Goal: Transaction & Acquisition: Purchase product/service

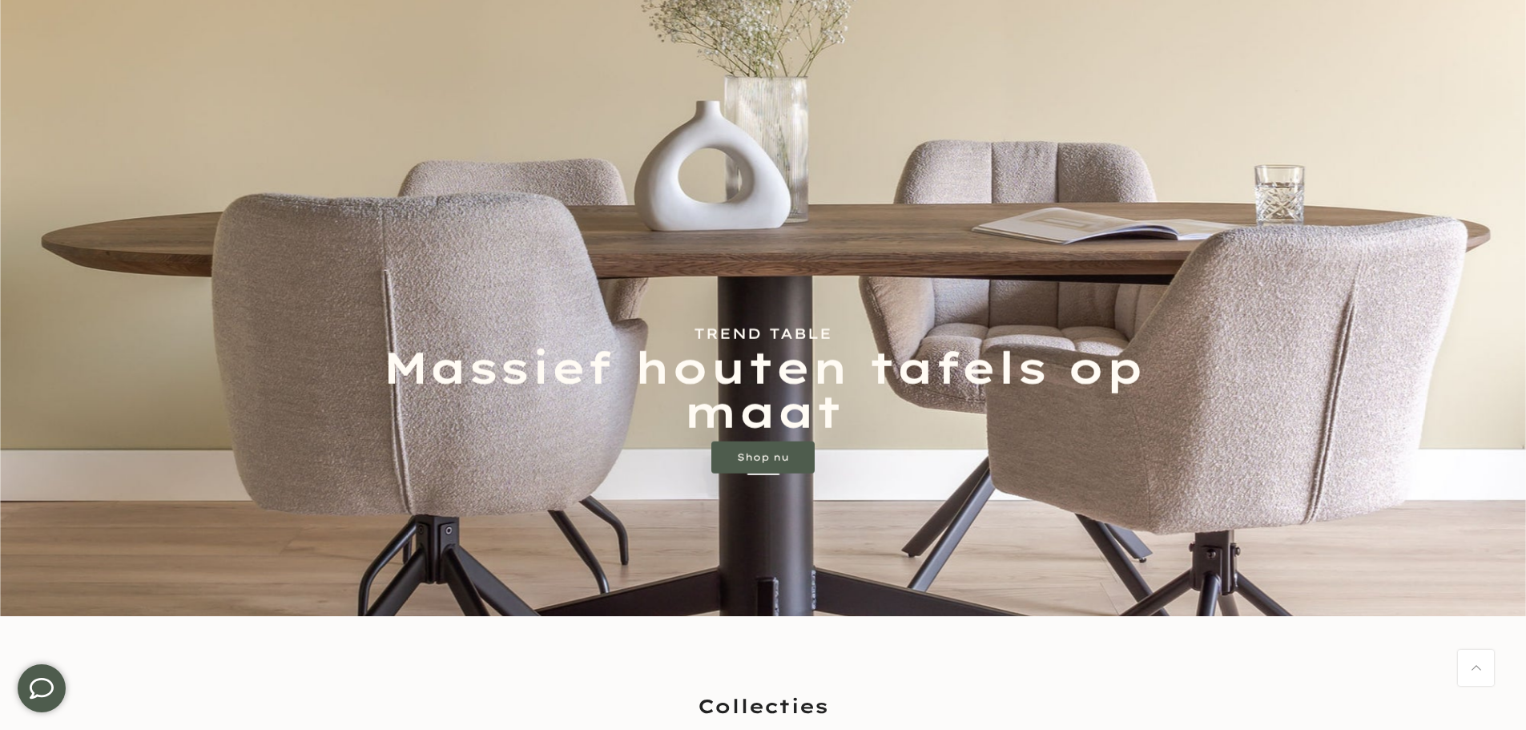
scroll to position [240, 0]
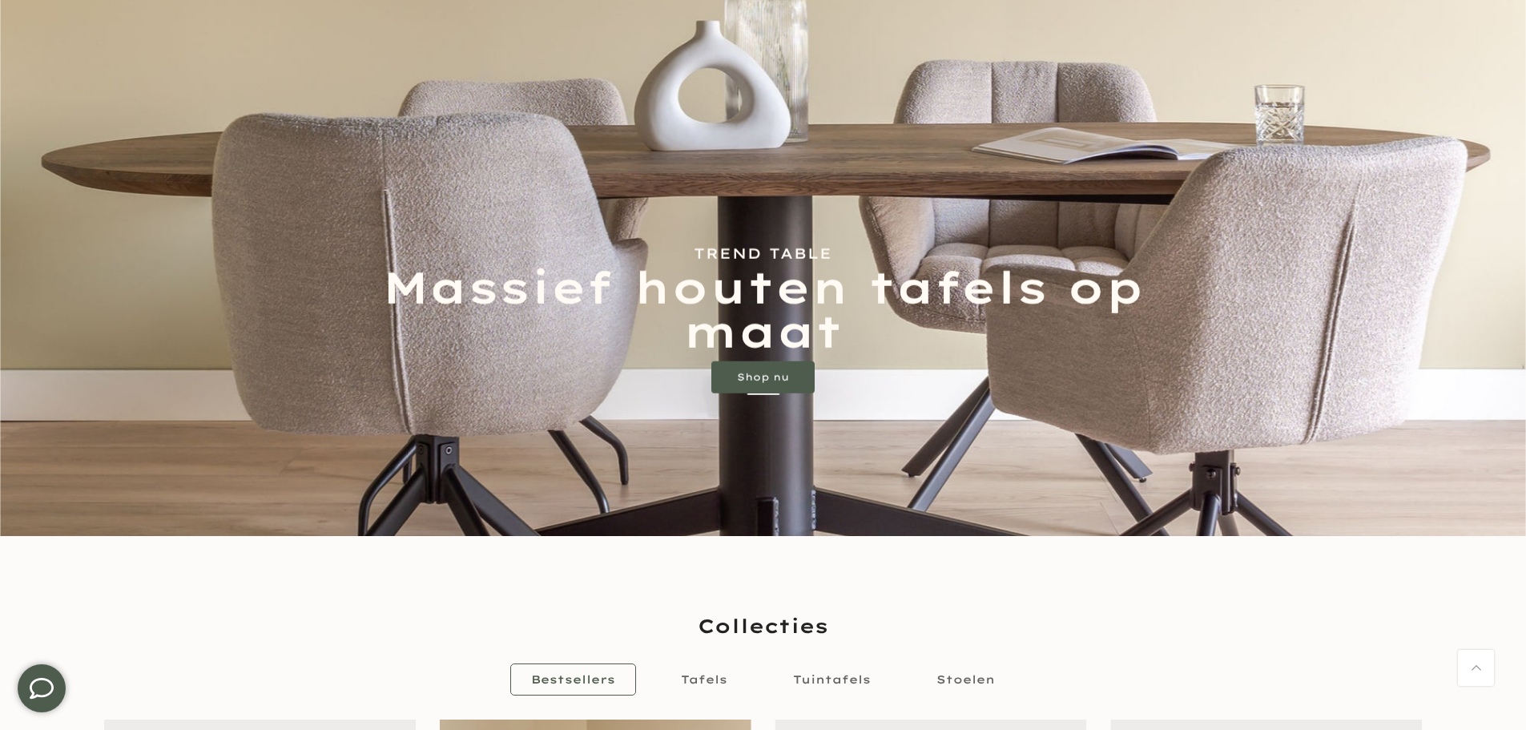
click at [794, 383] on link "Shop nu" at bounding box center [763, 377] width 103 height 32
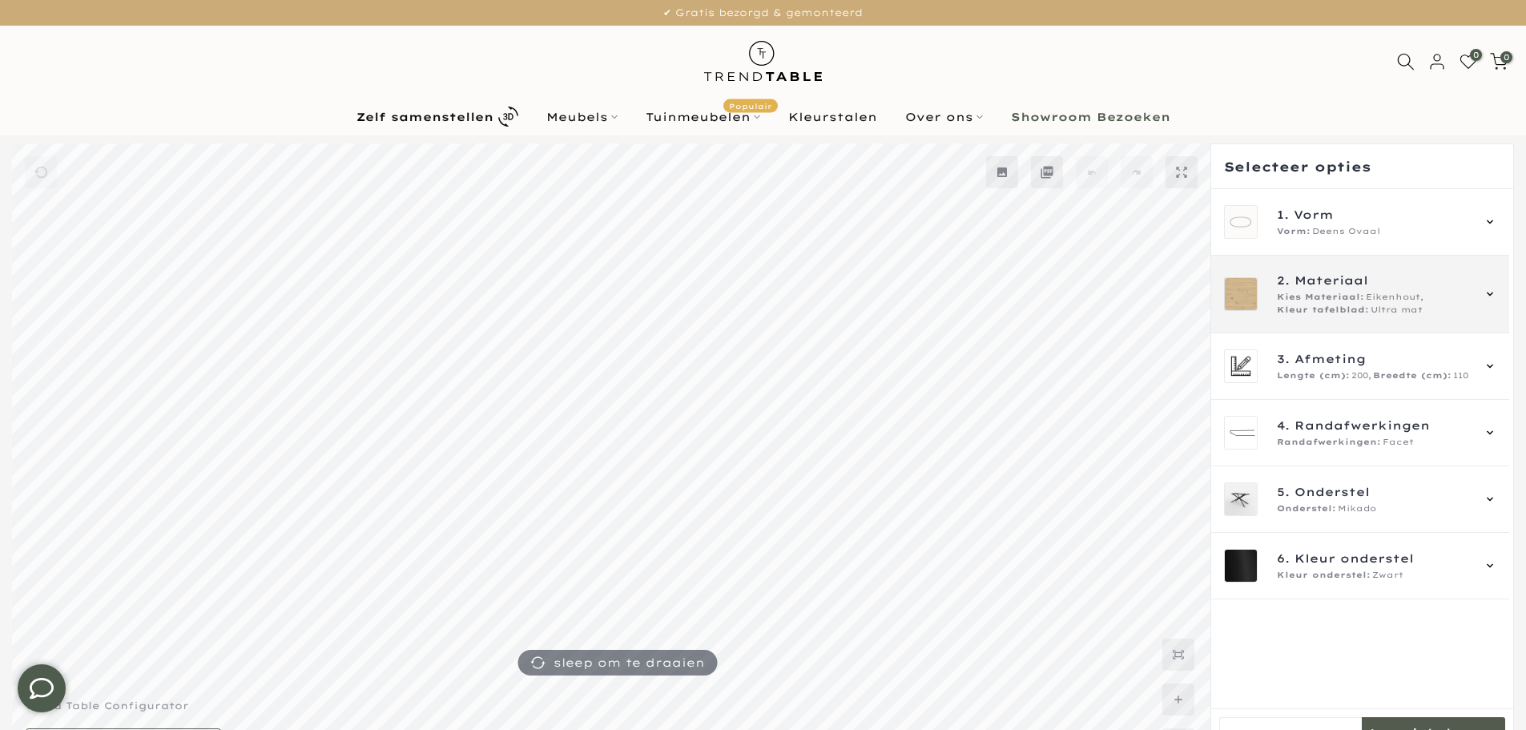
click at [1358, 298] on span "Kies Materiaal:" at bounding box center [1320, 297] width 87 height 13
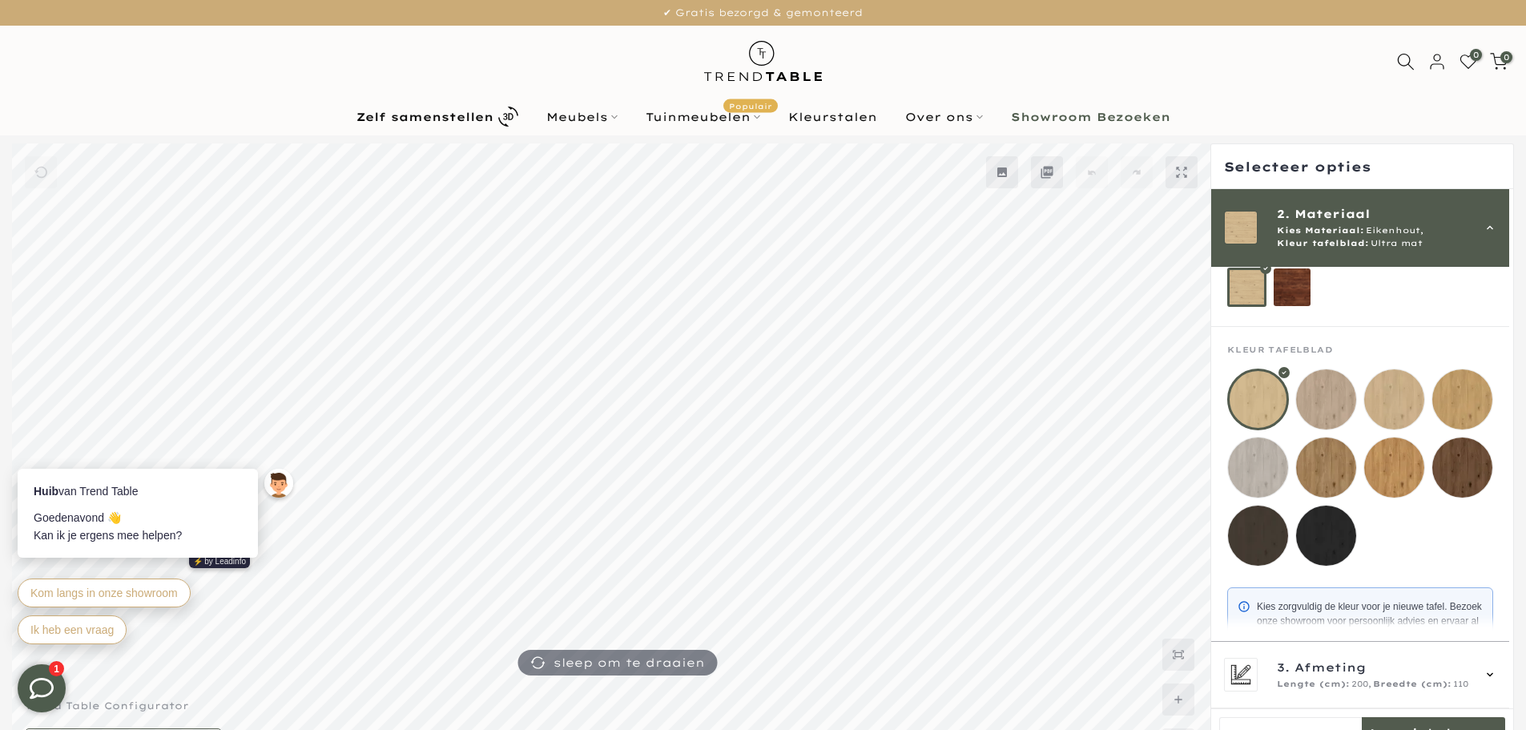
click at [1458, 469] on mmq-loader at bounding box center [1463, 467] width 60 height 60
click at [1346, 474] on mmq-loader at bounding box center [1326, 467] width 60 height 60
click at [1317, 393] on mmq-loader at bounding box center [1326, 399] width 60 height 60
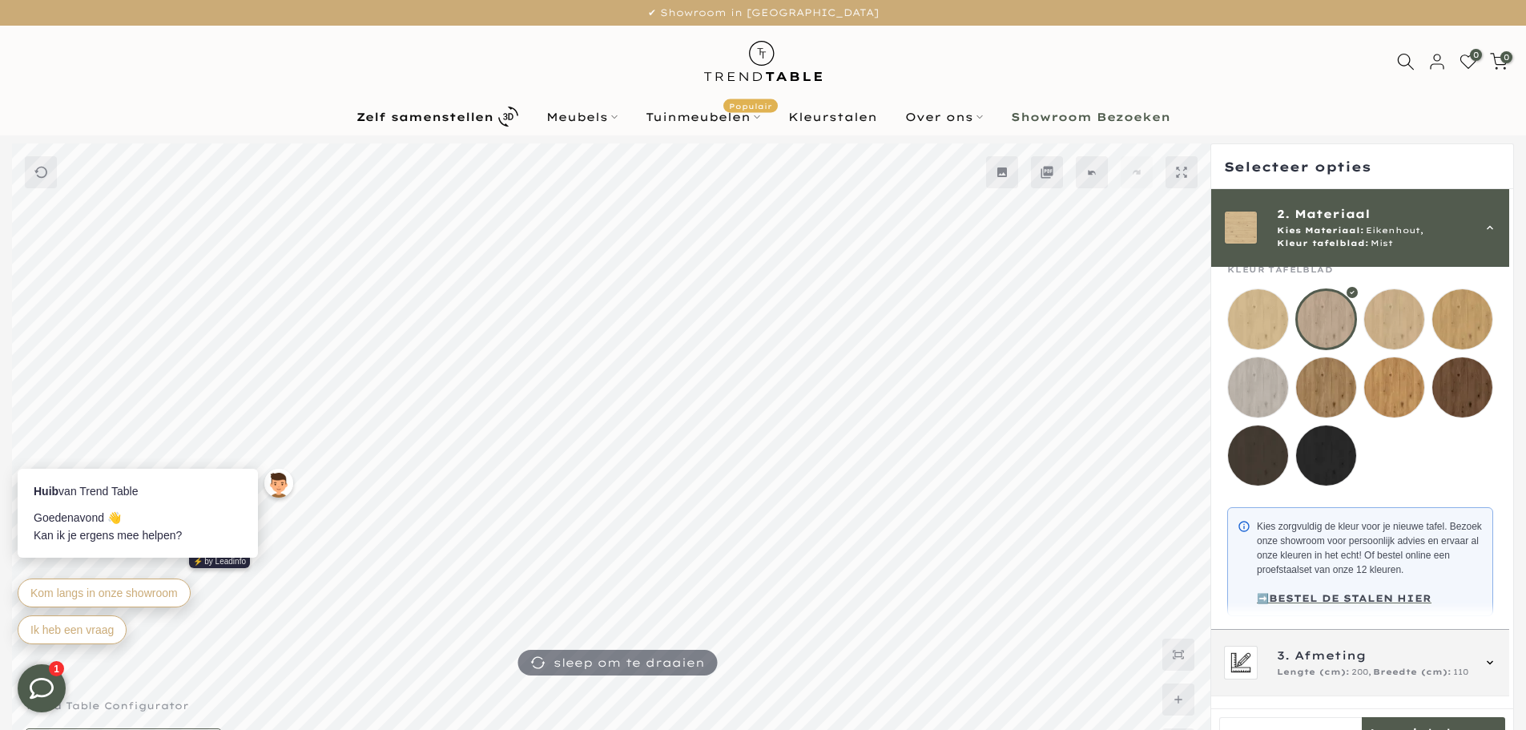
scroll to position [386, 0]
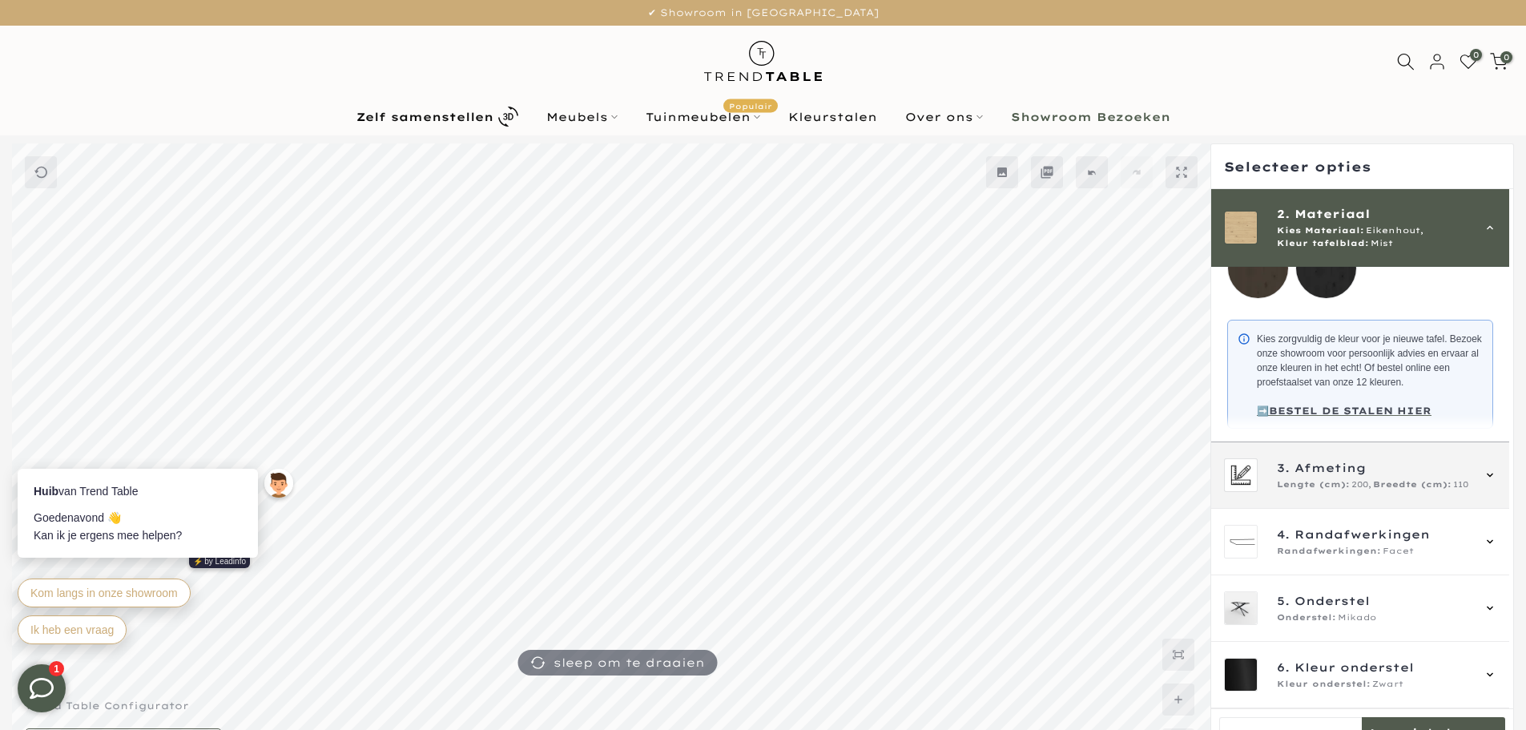
click at [1329, 491] on div "3. Afmeting Lengte (cm): 200, Breedte (cm): 110" at bounding box center [1360, 475] width 272 height 34
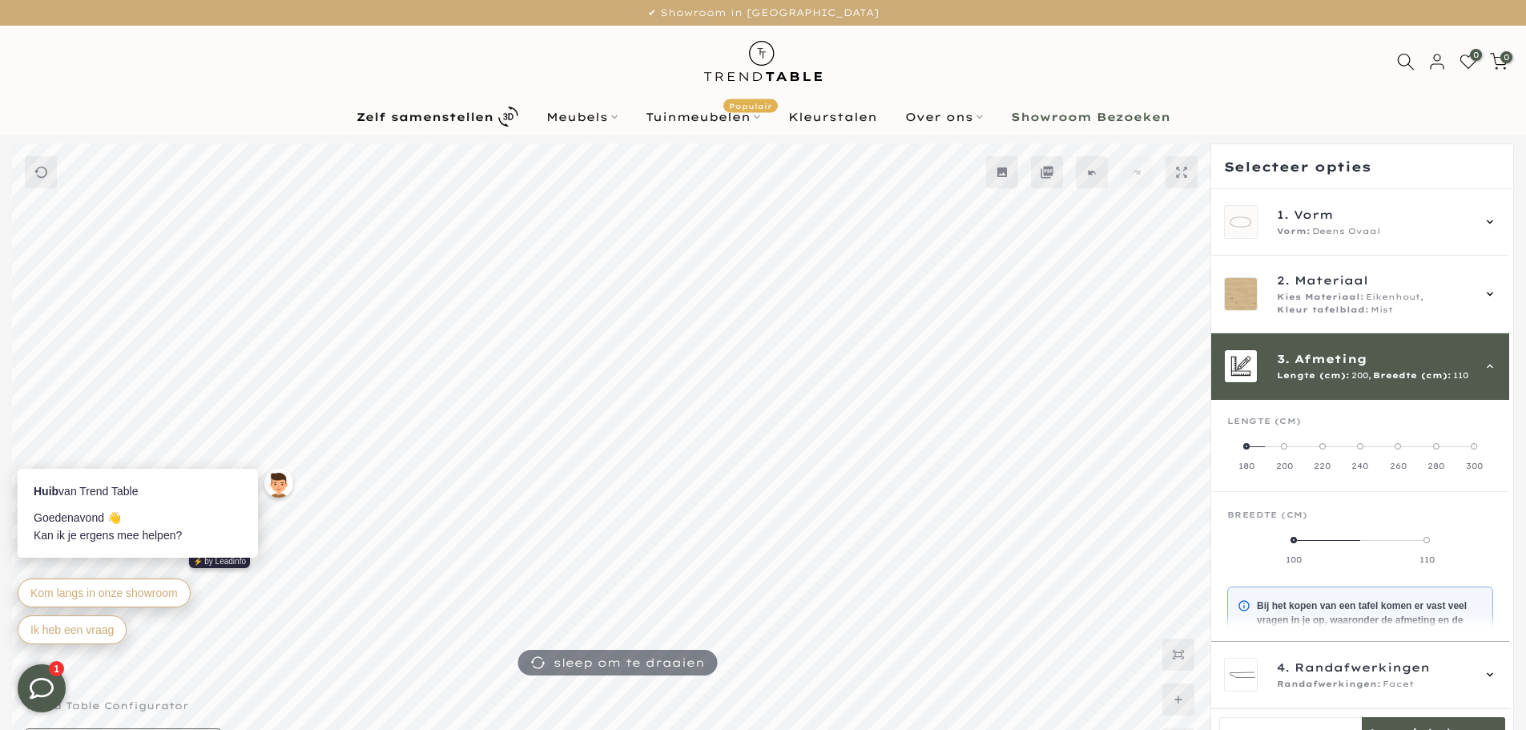
scroll to position [144, 0]
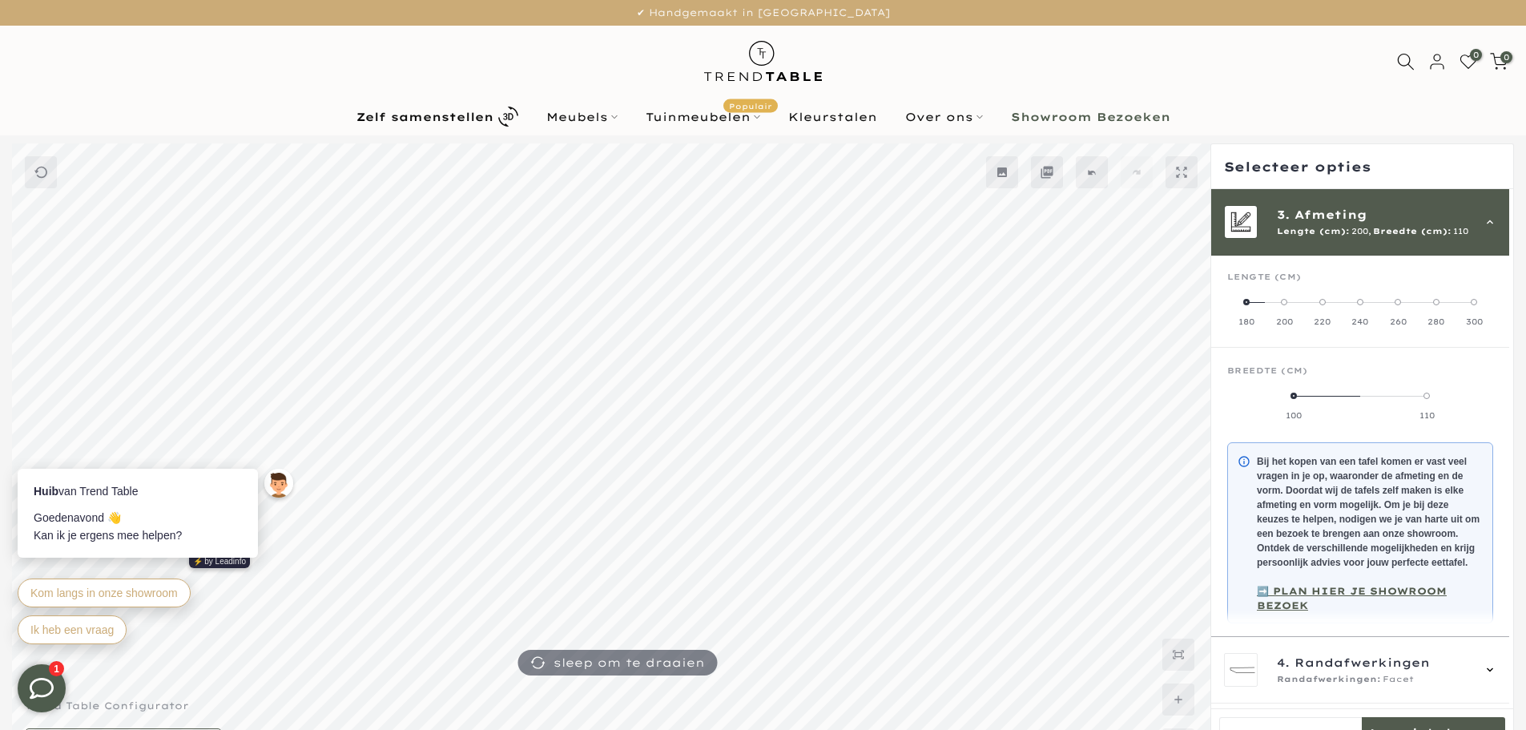
click at [1361, 308] on label "240" at bounding box center [1360, 312] width 38 height 32
drag, startPoint x: 1358, startPoint y: 392, endPoint x: 1266, endPoint y: 401, distance: 92.6
click at [1266, 401] on mmq-radio-scale at bounding box center [1361, 405] width 266 height 32
click at [1266, 400] on label "100" at bounding box center [1272, 405] width 89 height 32
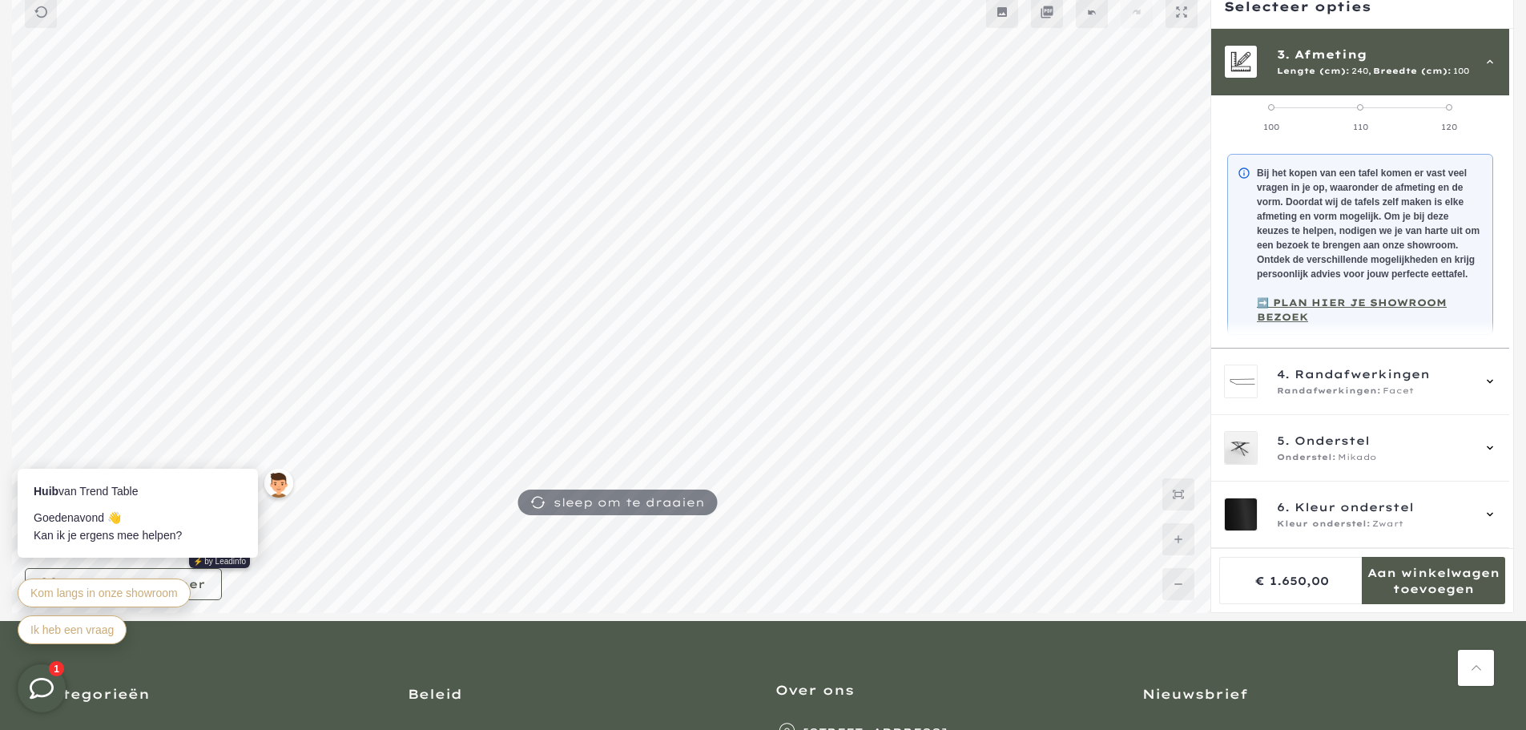
scroll to position [143, 0]
